Goal: Task Accomplishment & Management: Manage account settings

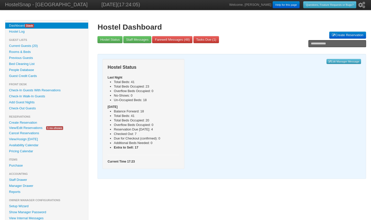
click at [31, 127] on link "View/Edit Reservations" at bounding box center [25, 127] width 41 height 5
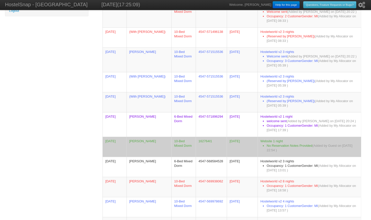
scroll to position [240, 0]
click at [149, 136] on td "[PERSON_NAME]" at bounding box center [149, 146] width 45 height 20
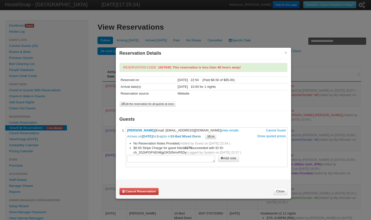
drag, startPoint x: 149, startPoint y: 129, endPoint x: 164, endPoint y: 116, distance: 19.4
click at [164, 116] on h3 "Guests" at bounding box center [204, 119] width 168 height 7
drag, startPoint x: 152, startPoint y: 129, endPoint x: 127, endPoint y: 130, distance: 24.8
click at [127, 130] on span "[PERSON_NAME] (Email: [EMAIL_ADDRESS][DOMAIN_NAME]) view emails Cancel Guest Ar…" at bounding box center [206, 133] width 159 height 11
copy span "[PERSON_NAME]"
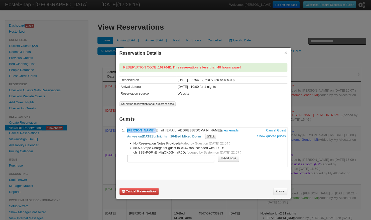
drag, startPoint x: 163, startPoint y: 129, endPoint x: 201, endPoint y: 127, distance: 38.4
click at [201, 127] on li "**********" at bounding box center [207, 147] width 162 height 40
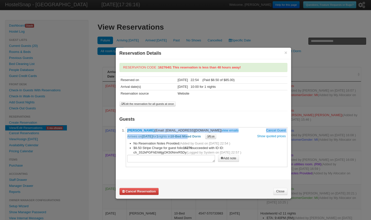
drag, startPoint x: 201, startPoint y: 127, endPoint x: 198, endPoint y: 132, distance: 5.4
click at [198, 132] on li "**********" at bounding box center [207, 147] width 162 height 40
click at [197, 130] on span "[PERSON_NAME] (Email: [EMAIL_ADDRESS][DOMAIN_NAME]) view emails Cancel Guest Ar…" at bounding box center [206, 133] width 159 height 11
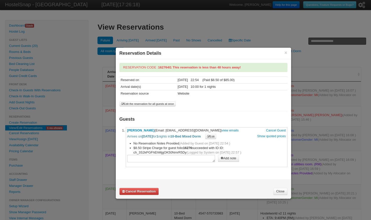
drag, startPoint x: 197, startPoint y: 130, endPoint x: 189, endPoint y: 122, distance: 11.0
click at [189, 122] on div "**********" at bounding box center [204, 115] width 168 height 104
click at [199, 128] on span "[PERSON_NAME] (Email: [EMAIL_ADDRESS][DOMAIN_NAME]) view emails Cancel Guest Ar…" at bounding box center [206, 133] width 159 height 11
drag, startPoint x: 200, startPoint y: 129, endPoint x: 163, endPoint y: 130, distance: 36.3
click at [163, 130] on span "[PERSON_NAME] (Email: [EMAIL_ADDRESS][DOMAIN_NAME]) view emails Cancel Guest Ar…" at bounding box center [206, 133] width 159 height 11
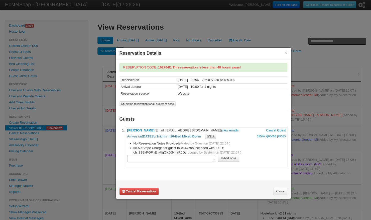
copy span "[EMAIL_ADDRESS][DOMAIN_NAME]"
click at [149, 90] on div "**********" at bounding box center [204, 115] width 168 height 104
click at [282, 192] on link "Close" at bounding box center [280, 191] width 14 height 7
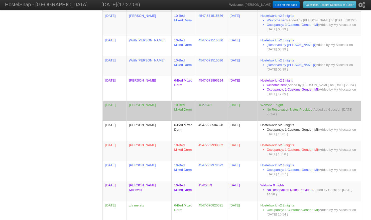
scroll to position [275, 0]
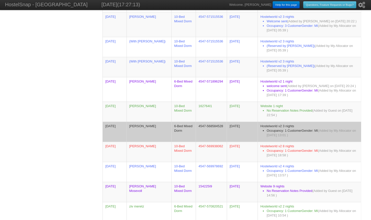
click at [147, 127] on td "[PERSON_NAME]" at bounding box center [149, 132] width 45 height 20
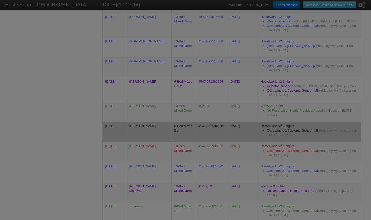
scroll to position [0, 0]
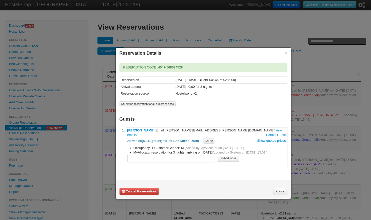
click at [302, 137] on div at bounding box center [185, 110] width 371 height 220
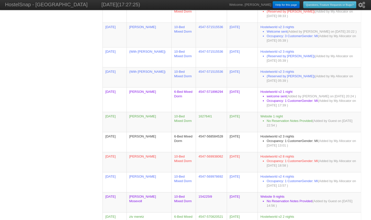
scroll to position [265, 0]
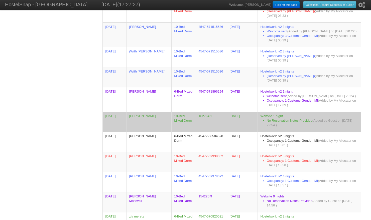
click at [141, 112] on td "[PERSON_NAME]" at bounding box center [149, 122] width 45 height 20
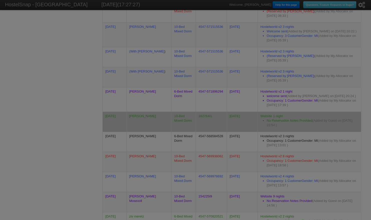
scroll to position [0, 0]
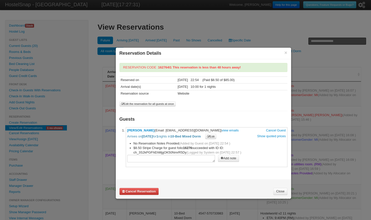
click at [161, 158] on textarea at bounding box center [171, 159] width 88 height 8
type textarea "**********"
click at [225, 158] on button "Add note" at bounding box center [228, 158] width 21 height 7
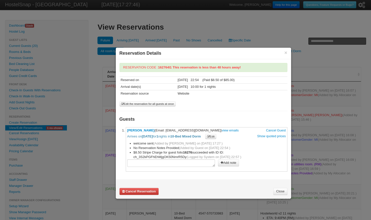
click at [280, 192] on link "Close" at bounding box center [280, 191] width 14 height 7
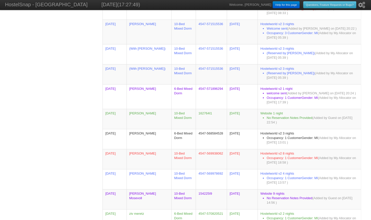
scroll to position [270, 0]
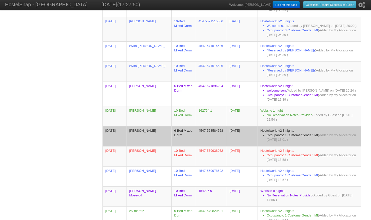
click at [157, 128] on td "[PERSON_NAME]" at bounding box center [149, 136] width 45 height 20
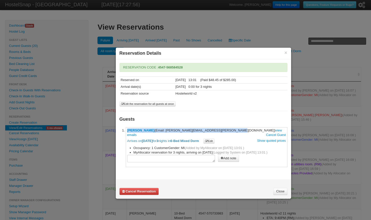
drag, startPoint x: 202, startPoint y: 129, endPoint x: 127, endPoint y: 129, distance: 75.4
click at [127, 129] on li "**********" at bounding box center [207, 147] width 162 height 40
copy span "[PERSON_NAME] (Email: [PERSON_NAME][EMAIL_ADDRESS][PERSON_NAME][DOMAIN_NAME]"
click at [282, 194] on div "Cancel Reservation Close" at bounding box center [203, 188] width 175 height 19
click at [279, 189] on link "Close" at bounding box center [280, 191] width 14 height 7
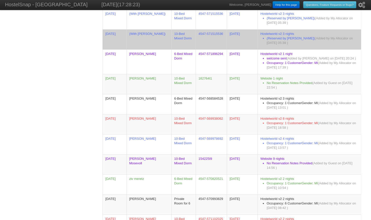
scroll to position [302, 0]
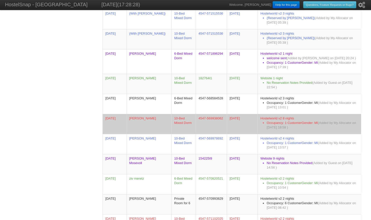
click at [136, 115] on td "[PERSON_NAME]" at bounding box center [149, 124] width 45 height 20
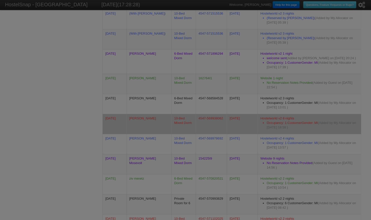
scroll to position [0, 0]
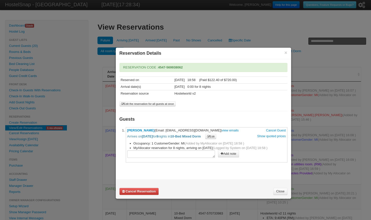
drag, startPoint x: 194, startPoint y: 128, endPoint x: 127, endPoint y: 131, distance: 67.4
click at [127, 131] on span "[PERSON_NAME] (Email: [EMAIL_ADDRESS][DOMAIN_NAME]) view emails Cancel Guest Ar…" at bounding box center [206, 133] width 159 height 11
copy span "[PERSON_NAME] (Email: [EMAIL_ADDRESS][DOMAIN_NAME])"
click at [282, 189] on link "Close" at bounding box center [280, 191] width 14 height 7
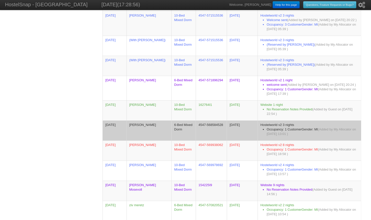
scroll to position [279, 0]
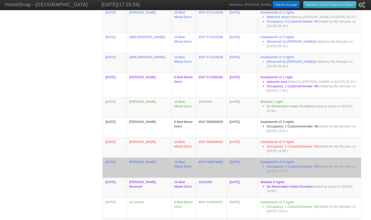
click at [168, 158] on td "[PERSON_NAME]" at bounding box center [149, 167] width 45 height 20
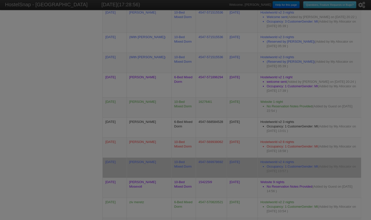
scroll to position [0, 0]
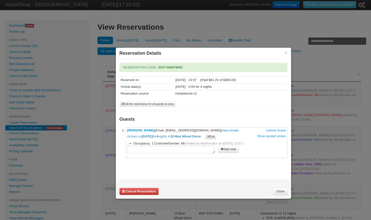
drag, startPoint x: 193, startPoint y: 128, endPoint x: 127, endPoint y: 130, distance: 65.7
click at [127, 130] on span "[PERSON_NAME] (Email: [EMAIL_ADDRESS][DOMAIN_NAME]) view emails Cancel Guest Ar…" at bounding box center [206, 133] width 159 height 11
copy span "[PERSON_NAME] (Email: [EMAIL_ADDRESS][DOMAIN_NAME])"
click at [278, 191] on link "Close" at bounding box center [280, 191] width 14 height 7
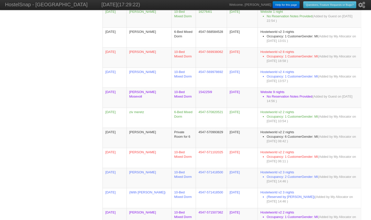
scroll to position [368, 0]
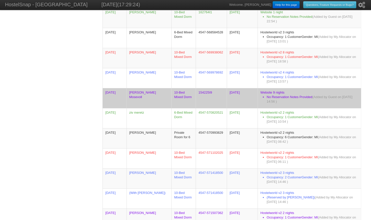
click at [151, 91] on td "[PERSON_NAME] Mosevoll" at bounding box center [149, 98] width 45 height 20
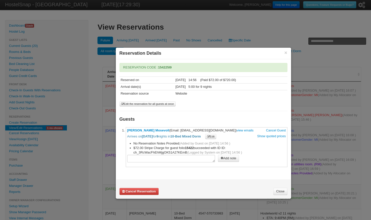
drag, startPoint x: 223, startPoint y: 130, endPoint x: 122, endPoint y: 128, distance: 101.3
click at [126, 128] on li "**********" at bounding box center [207, 147] width 162 height 40
copy span "[PERSON_NAME] Mosevoll (Email: [EMAIL_ADDRESS][DOMAIN_NAME])"
click at [286, 51] on button "×" at bounding box center [285, 52] width 3 height 5
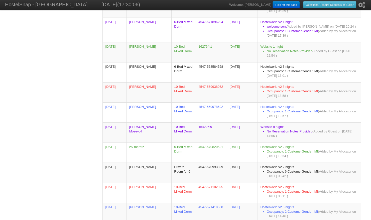
scroll to position [334, 0]
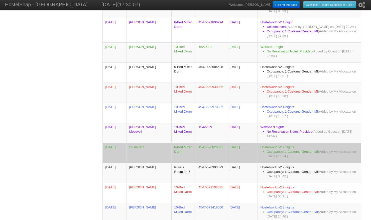
click at [162, 143] on td "ziv meretz" at bounding box center [149, 153] width 45 height 20
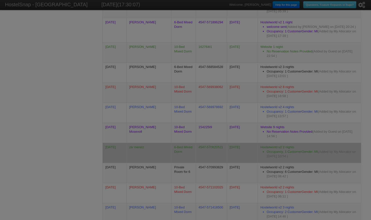
scroll to position [0, 0]
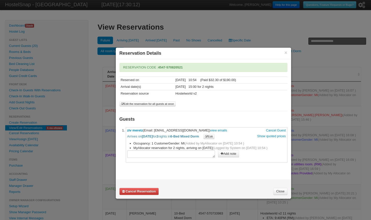
drag, startPoint x: 188, startPoint y: 128, endPoint x: 121, endPoint y: 130, distance: 67.5
click at [121, 130] on div "**********" at bounding box center [204, 112] width 168 height 99
copy span "[PERSON_NAME] (Email: [EMAIL_ADDRESS][DOMAIN_NAME])"
click at [277, 190] on link "Close" at bounding box center [280, 191] width 14 height 7
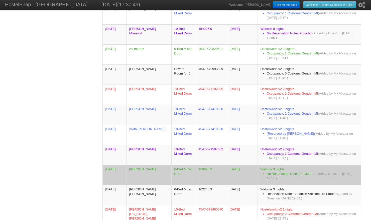
scroll to position [431, 0]
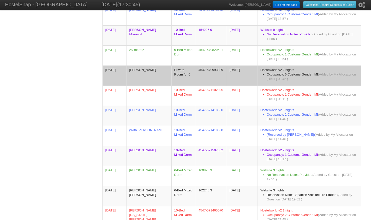
click at [159, 65] on td "[PERSON_NAME]" at bounding box center [149, 75] width 45 height 20
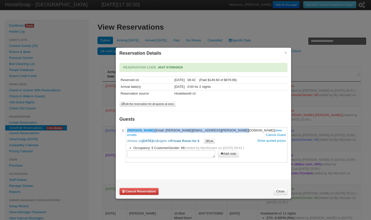
drag, startPoint x: 210, startPoint y: 128, endPoint x: 123, endPoint y: 129, distance: 87.2
click at [126, 129] on li "**********" at bounding box center [207, 144] width 162 height 35
copy span "[PERSON_NAME] (Email: [PERSON_NAME][EMAIL_ADDRESS][PERSON_NAME][DOMAIN_NAME])"
click at [278, 188] on link "Close" at bounding box center [280, 191] width 14 height 7
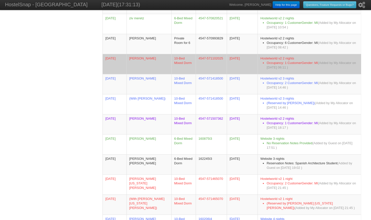
scroll to position [462, 0]
click at [152, 55] on td "[PERSON_NAME]" at bounding box center [149, 64] width 45 height 20
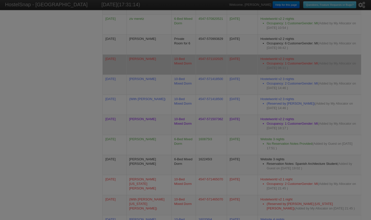
scroll to position [0, 0]
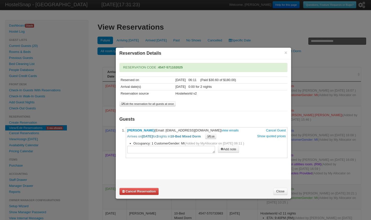
drag, startPoint x: 197, startPoint y: 129, endPoint x: 127, endPoint y: 131, distance: 69.9
click at [127, 131] on span "[PERSON_NAME] (Email: [EMAIL_ADDRESS][DOMAIN_NAME]) view emails Cancel Guest Ar…" at bounding box center [206, 133] width 159 height 11
copy span "[PERSON_NAME] (Email: [EMAIL_ADDRESS][DOMAIN_NAME])"
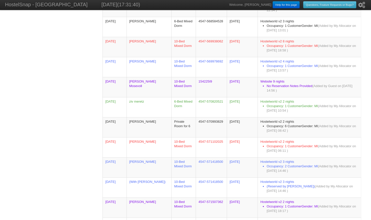
scroll to position [380, 0]
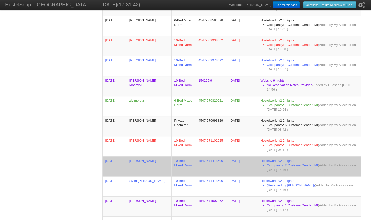
click at [168, 163] on td "[PERSON_NAME]" at bounding box center [149, 166] width 45 height 20
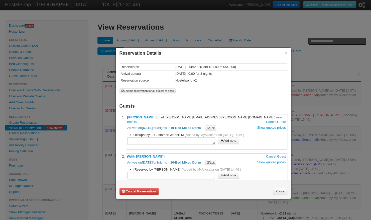
scroll to position [16, 0]
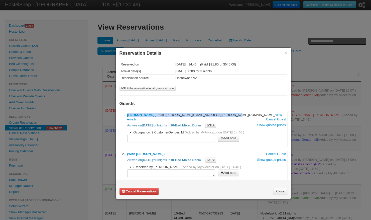
drag, startPoint x: 216, startPoint y: 113, endPoint x: 125, endPoint y: 115, distance: 91.5
click at [126, 115] on li "**********" at bounding box center [207, 129] width 162 height 35
copy span "[PERSON_NAME] (Email: [PERSON_NAME][EMAIL_ADDRESS][PERSON_NAME][DOMAIN_NAME])"
click at [281, 190] on link "Close" at bounding box center [280, 191] width 14 height 7
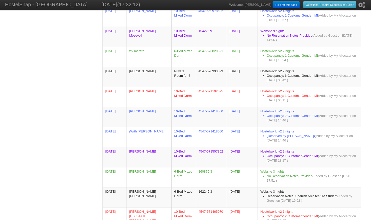
scroll to position [431, 0]
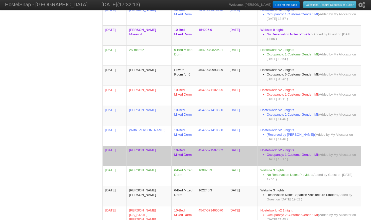
click at [149, 148] on td "[PERSON_NAME]" at bounding box center [149, 156] width 45 height 20
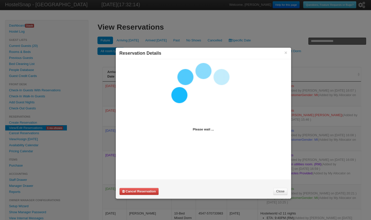
scroll to position [0, 0]
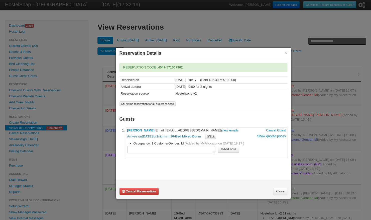
drag, startPoint x: 162, startPoint y: 129, endPoint x: 126, endPoint y: 128, distance: 36.9
click at [126, 128] on li "**********" at bounding box center [207, 142] width 162 height 31
drag, startPoint x: 174, startPoint y: 129, endPoint x: 223, endPoint y: 127, distance: 48.6
click at [223, 128] on span "[PERSON_NAME] (Email: [EMAIL_ADDRESS][DOMAIN_NAME]) view emails Cancel Guest Ar…" at bounding box center [206, 133] width 159 height 11
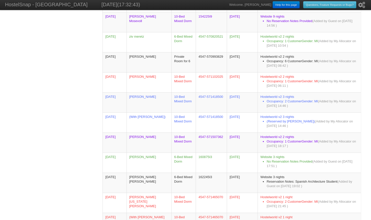
scroll to position [445, 0]
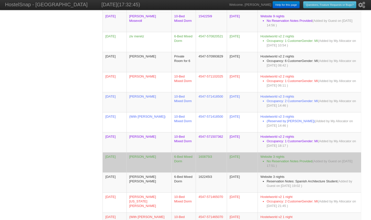
click at [153, 152] on td "[PERSON_NAME]" at bounding box center [149, 162] width 45 height 20
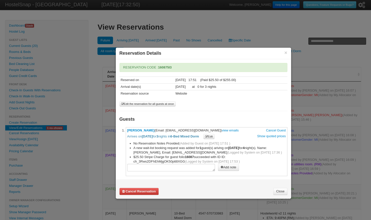
drag, startPoint x: 219, startPoint y: 128, endPoint x: 127, endPoint y: 131, distance: 92.0
click at [127, 131] on li "**********" at bounding box center [207, 151] width 162 height 49
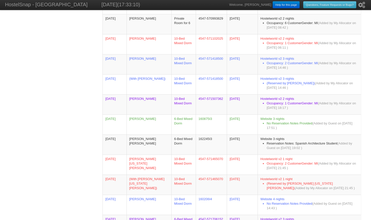
scroll to position [483, 0]
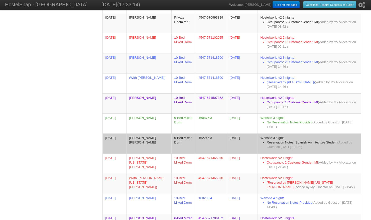
click at [151, 138] on td "[PERSON_NAME] [PERSON_NAME]" at bounding box center [149, 143] width 45 height 20
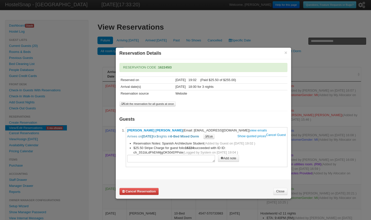
drag, startPoint x: 228, startPoint y: 129, endPoint x: 138, endPoint y: 126, distance: 90.0
click at [138, 127] on li "**********" at bounding box center [207, 147] width 162 height 40
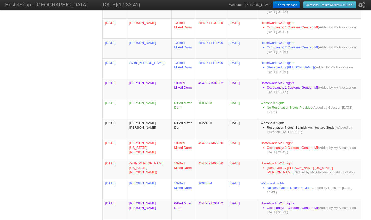
scroll to position [498, 0]
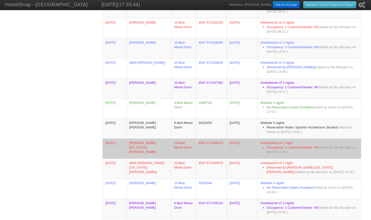
click at [159, 142] on td "[PERSON_NAME] [US_STATE] [PERSON_NAME]" at bounding box center [149, 148] width 45 height 20
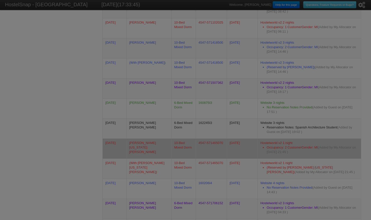
scroll to position [0, 0]
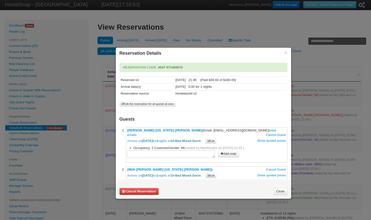
drag, startPoint x: 233, startPoint y: 129, endPoint x: 127, endPoint y: 130, distance: 106.8
click at [127, 130] on li "**********" at bounding box center [207, 144] width 162 height 35
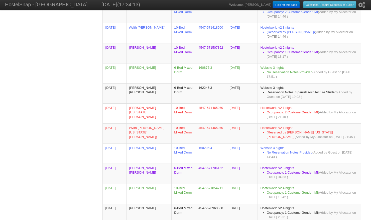
scroll to position [535, 0]
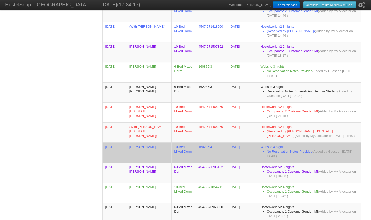
click at [148, 145] on td "[PERSON_NAME]" at bounding box center [149, 152] width 45 height 20
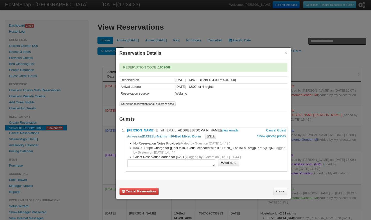
drag, startPoint x: 196, startPoint y: 129, endPoint x: 126, endPoint y: 130, distance: 70.7
click at [126, 130] on li "**********" at bounding box center [207, 149] width 162 height 44
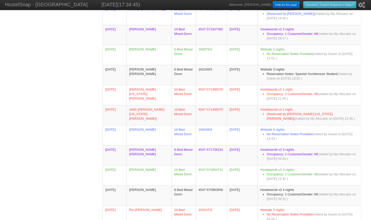
scroll to position [553, 0]
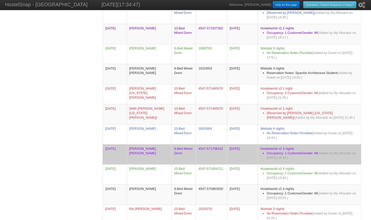
click at [155, 145] on td "[PERSON_NAME] [PERSON_NAME]" at bounding box center [149, 154] width 45 height 20
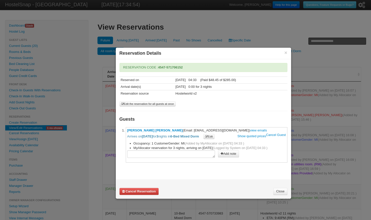
drag, startPoint x: 218, startPoint y: 128, endPoint x: 128, endPoint y: 129, distance: 90.5
click at [128, 129] on span "[PERSON_NAME] [PERSON_NAME] (Email: [EMAIL_ADDRESS][DOMAIN_NAME]) view emails C…" at bounding box center [206, 133] width 159 height 11
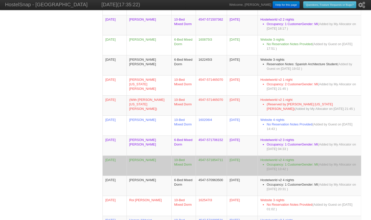
scroll to position [561, 0]
click at [152, 159] on td "[PERSON_NAME]" at bounding box center [149, 166] width 45 height 20
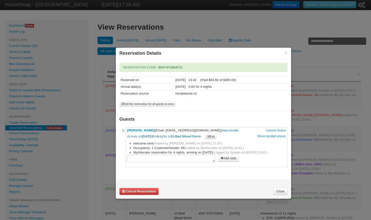
drag, startPoint x: 195, startPoint y: 129, endPoint x: 127, endPoint y: 129, distance: 68.2
click at [127, 129] on span "[PERSON_NAME] (Email: [EMAIL_ADDRESS][DOMAIN_NAME]) view emails Cancel Guest Ar…" at bounding box center [206, 133] width 159 height 11
